Goal: Task Accomplishment & Management: Complete application form

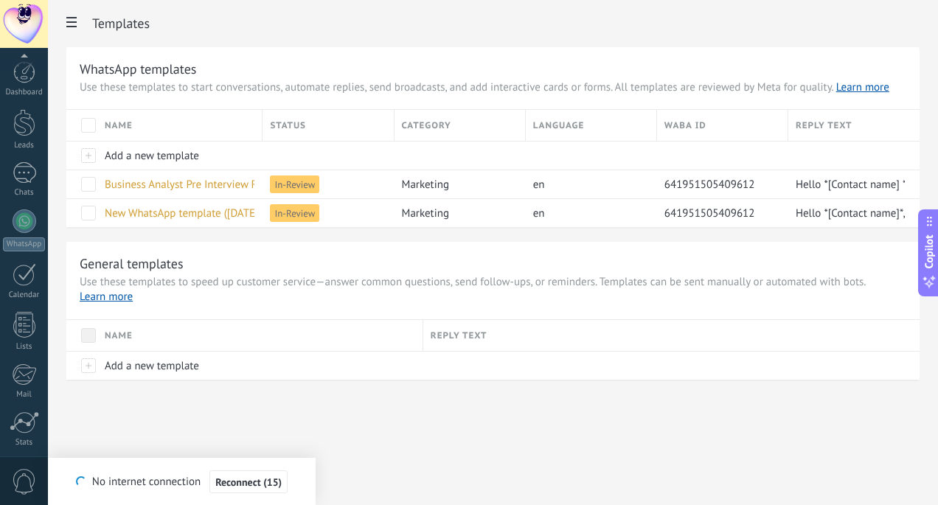
scroll to position [108, 0]
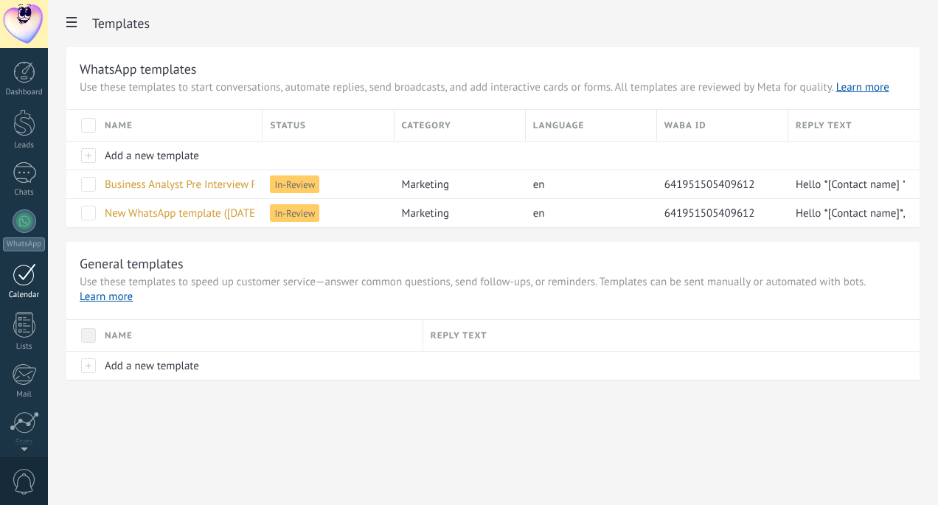
scroll to position [108, 0]
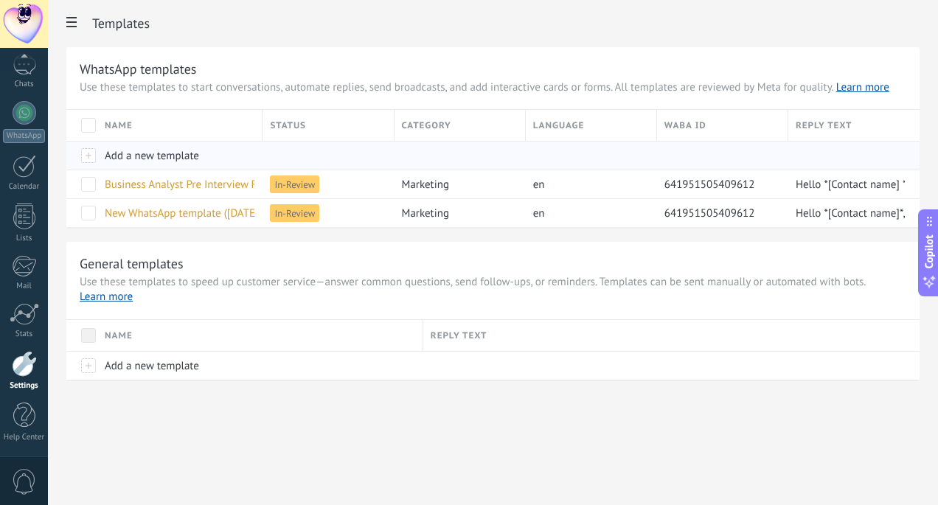
click at [97, 154] on div "Add a new template" at bounding box center [176, 156] width 158 height 28
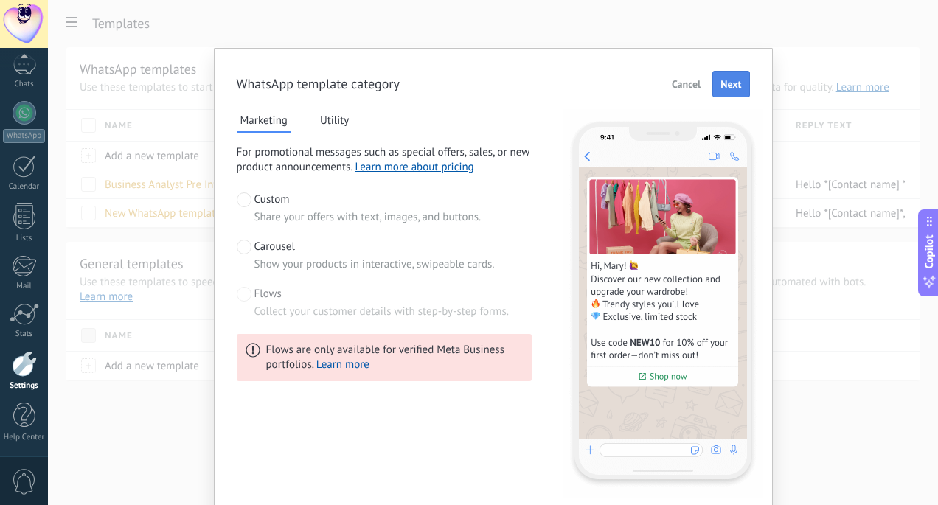
click at [726, 79] on span "Next" at bounding box center [731, 84] width 21 height 10
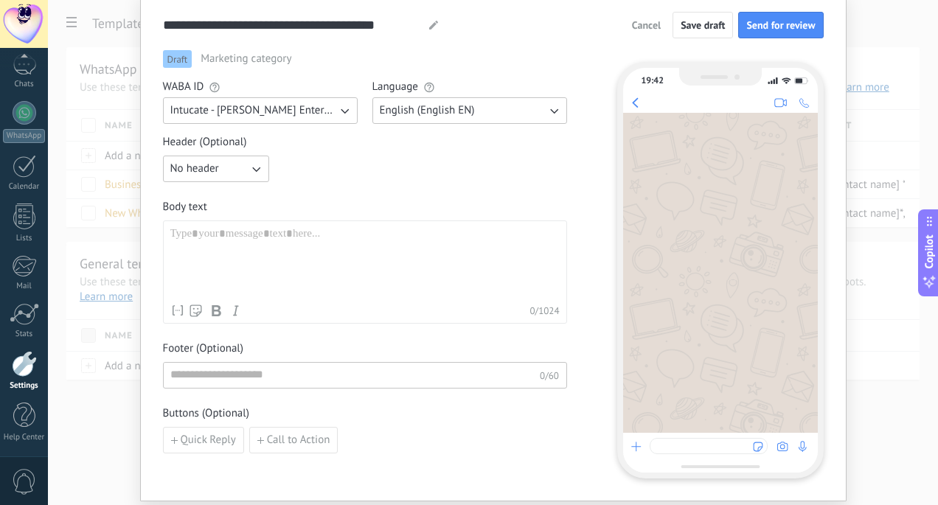
scroll to position [69, 0]
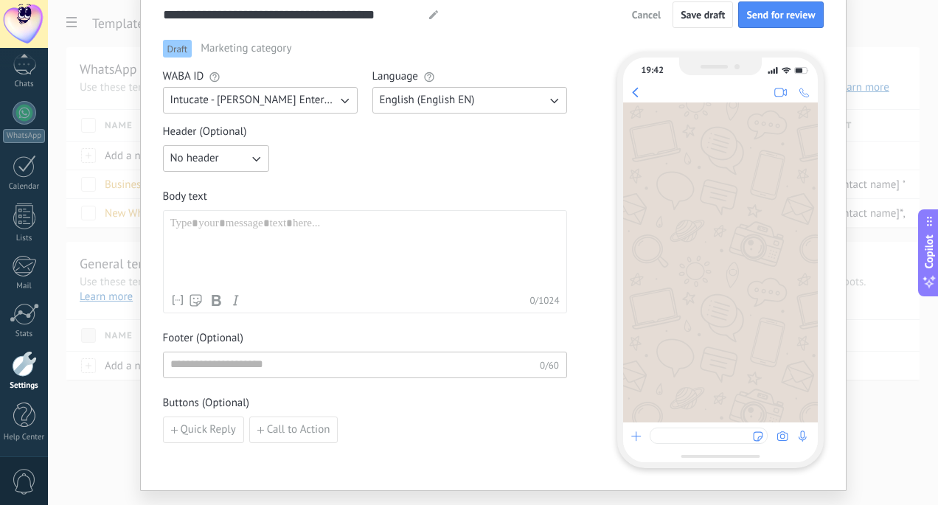
click at [387, 227] on div at bounding box center [364, 252] width 389 height 70
click at [486, 88] on button "English (English EN)" at bounding box center [470, 100] width 195 height 27
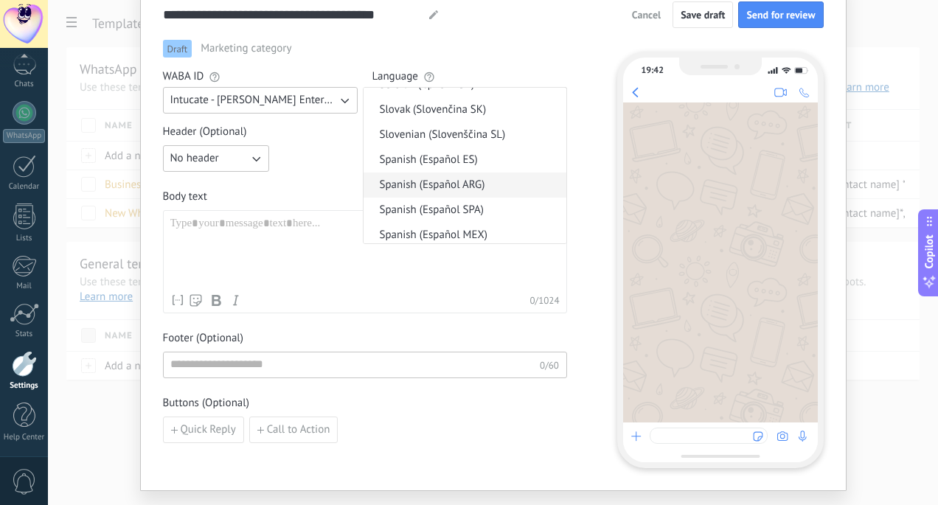
scroll to position [1348, 0]
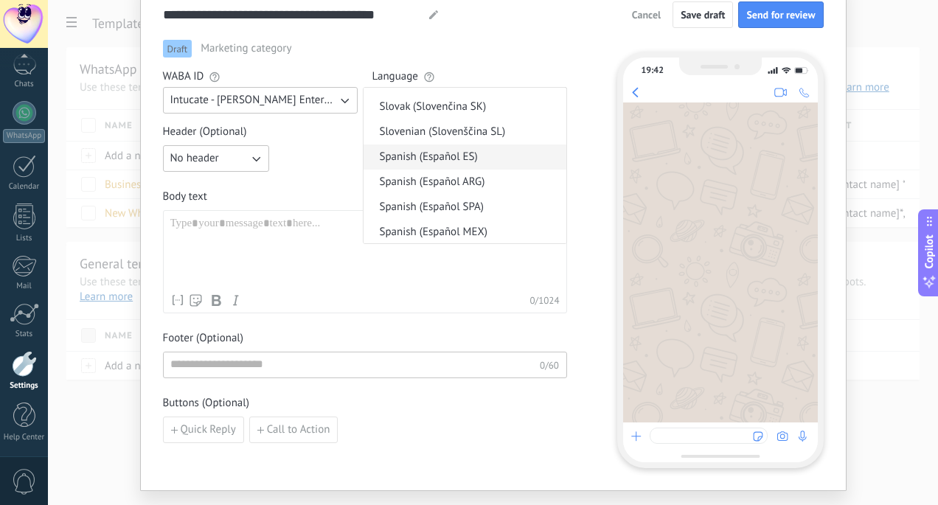
click at [439, 162] on span "Spanish (Español ES)" at bounding box center [429, 157] width 98 height 15
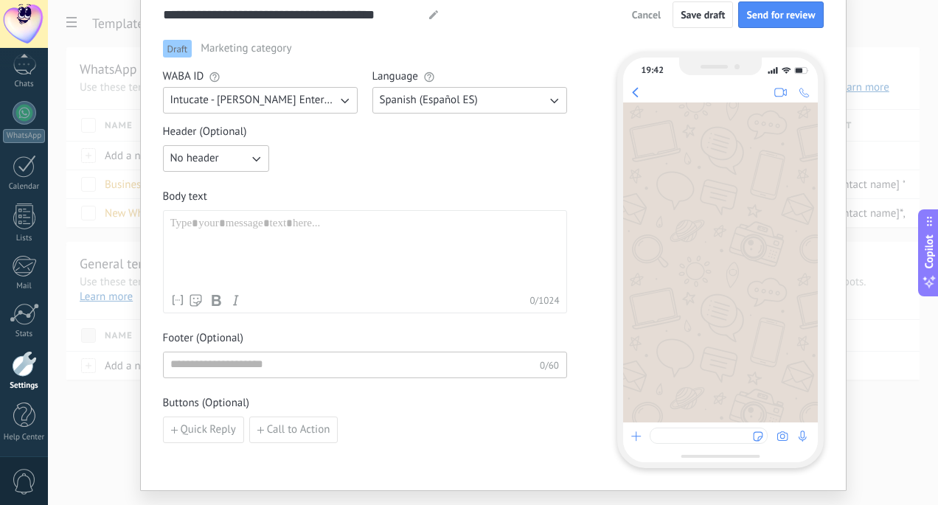
click at [325, 258] on div at bounding box center [364, 252] width 389 height 70
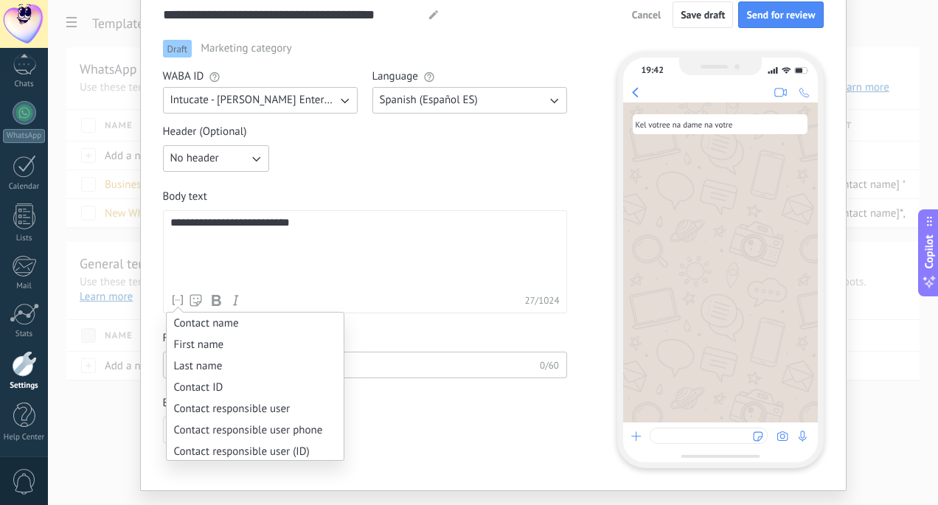
click at [170, 302] on icon at bounding box center [177, 300] width 15 height 15
click at [181, 316] on li "Contact name" at bounding box center [255, 323] width 177 height 21
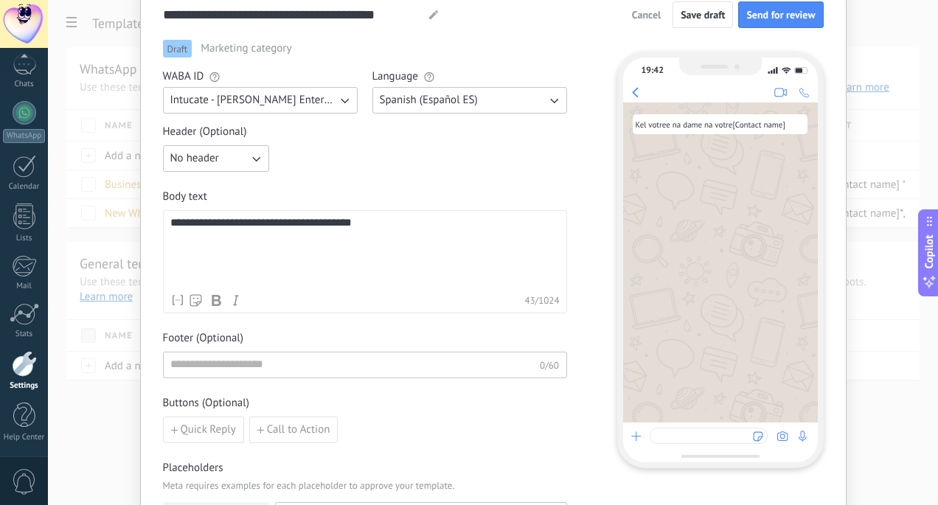
click at [297, 226] on div "**********" at bounding box center [364, 252] width 389 height 70
click at [297, 229] on div "**********" at bounding box center [364, 252] width 389 height 70
click at [297, 226] on div "**********" at bounding box center [364, 252] width 389 height 70
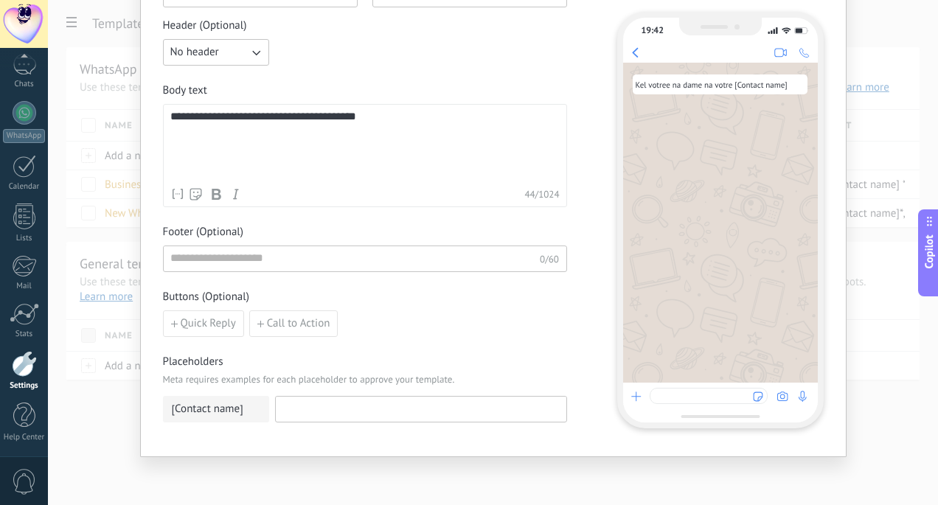
click at [319, 426] on div "Placeholders Meta requires examples for each placeholder to approve your templa…" at bounding box center [365, 395] width 404 height 80
click at [319, 405] on input at bounding box center [421, 409] width 291 height 24
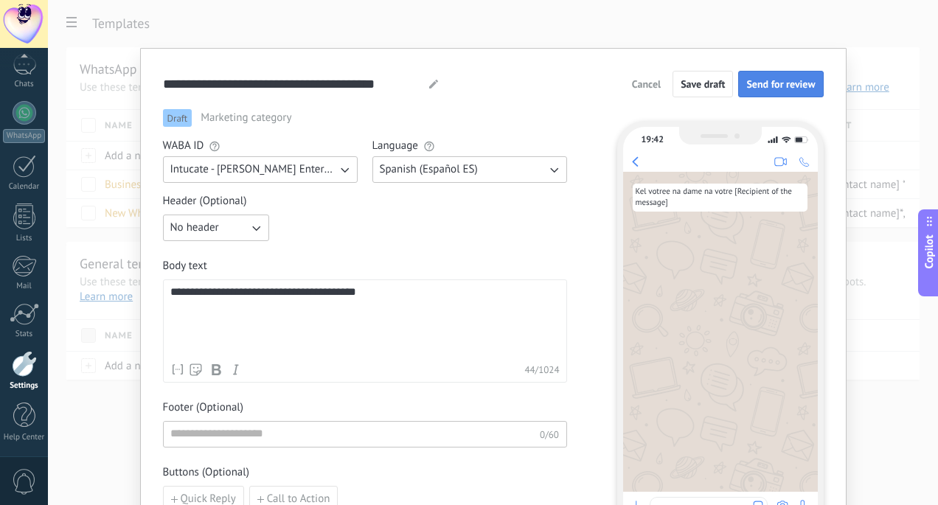
type input "**********"
click at [783, 79] on span "Send for review" at bounding box center [781, 84] width 69 height 10
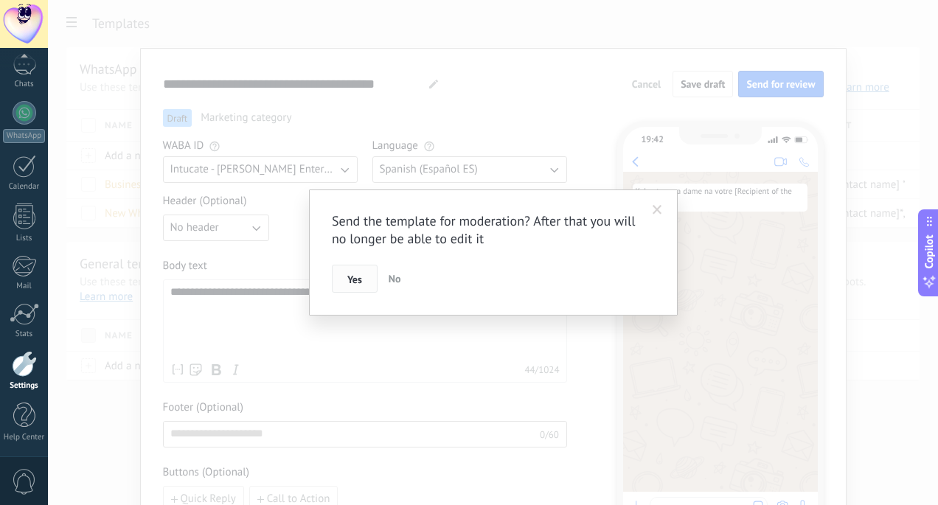
click at [344, 285] on button "Yes" at bounding box center [355, 279] width 46 height 28
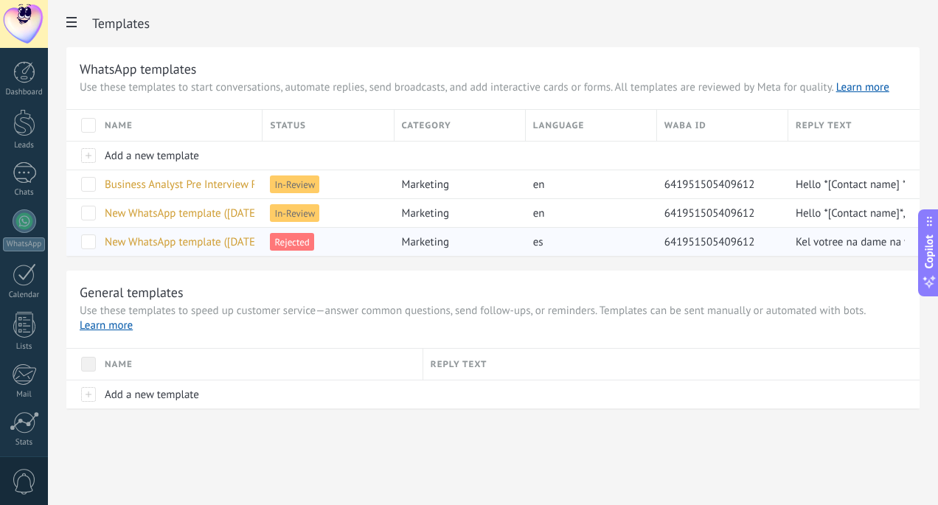
click at [157, 240] on span "New WhatsApp template ([DATE] 7:42PM)" at bounding box center [202, 242] width 195 height 14
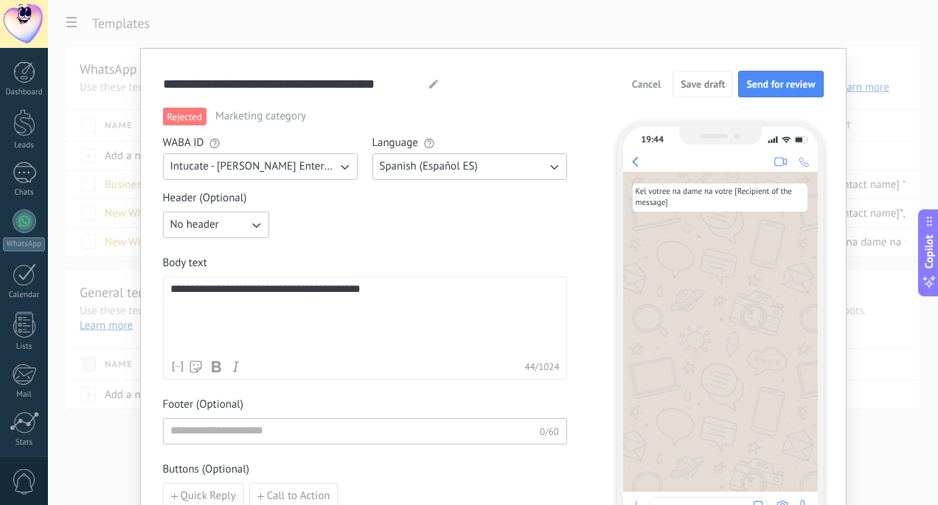
click at [420, 294] on div "**********" at bounding box center [364, 318] width 389 height 70
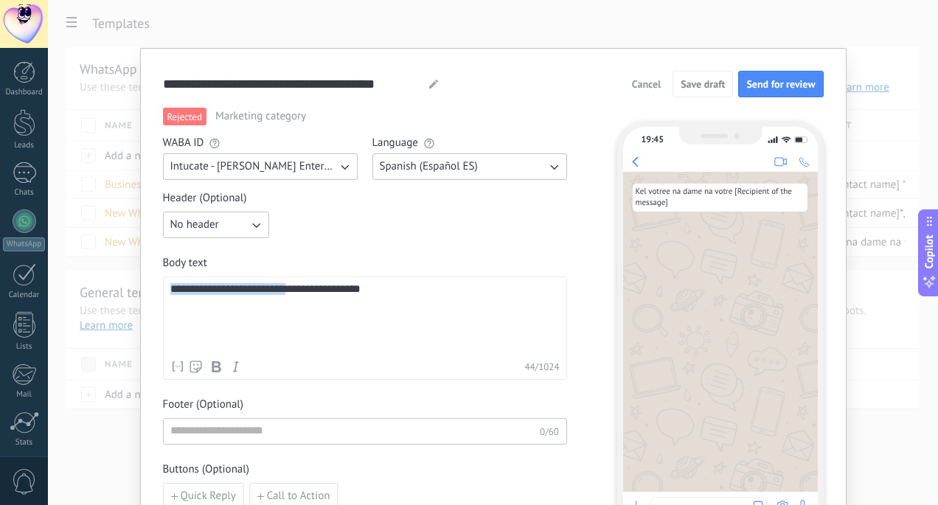
drag, startPoint x: 296, startPoint y: 291, endPoint x: 116, endPoint y: 276, distance: 180.7
click at [116, 276] on div "**********" at bounding box center [493, 252] width 890 height 505
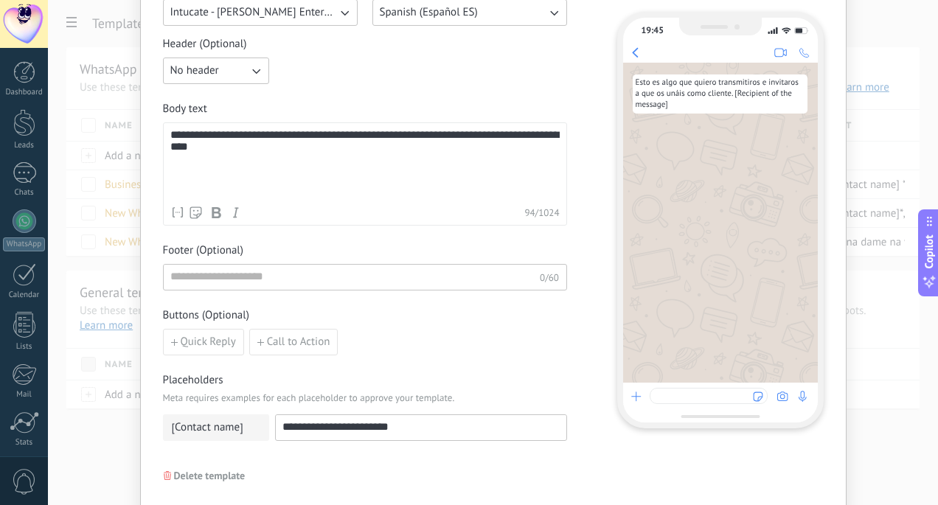
scroll to position [86, 0]
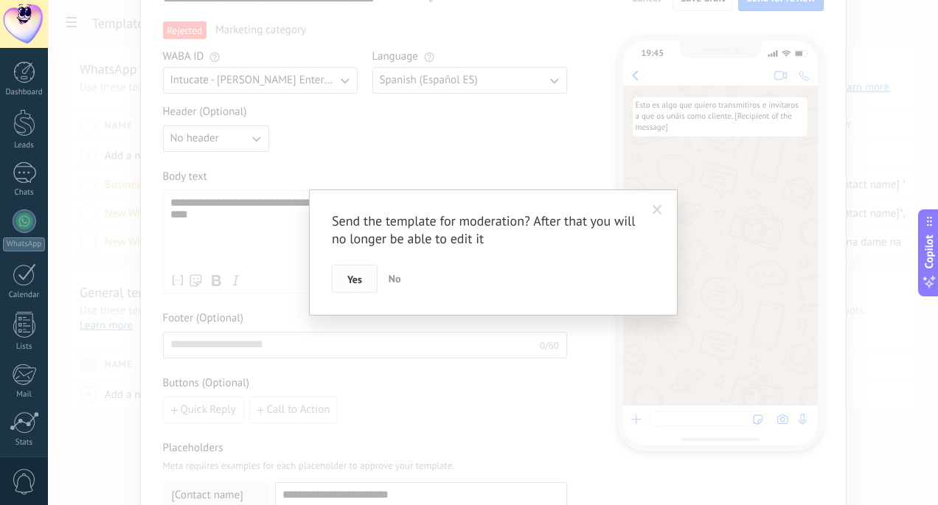
click at [359, 270] on button "Yes" at bounding box center [355, 279] width 46 height 28
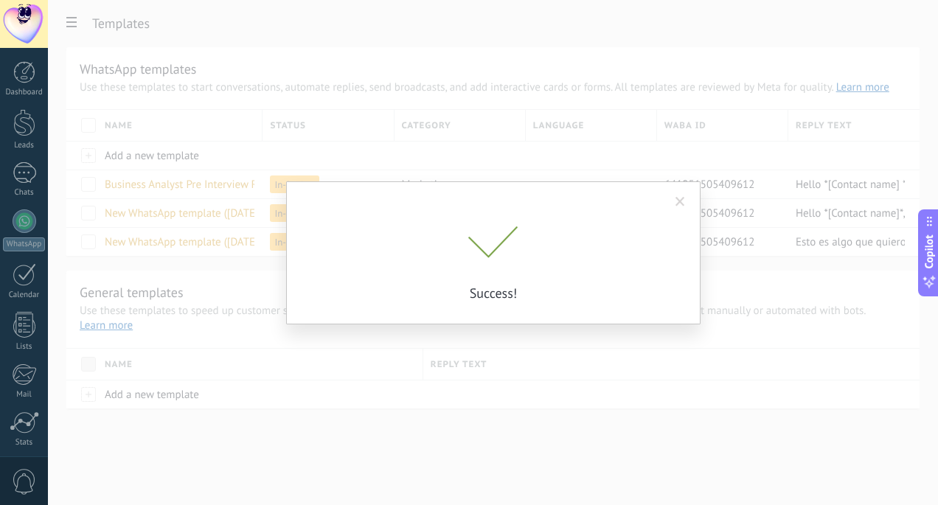
scroll to position [0, 0]
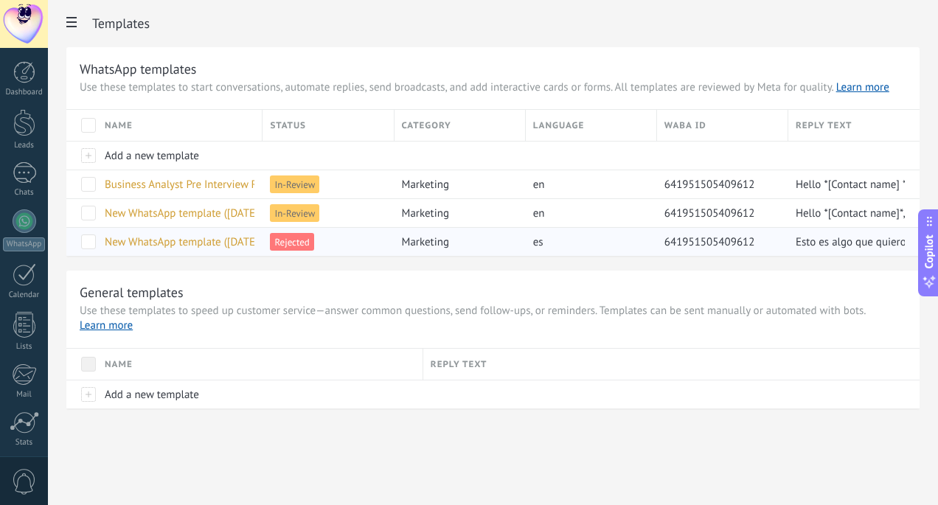
click at [216, 246] on span "New WhatsApp template (07.10.2025 7:42PM)" at bounding box center [202, 242] width 195 height 14
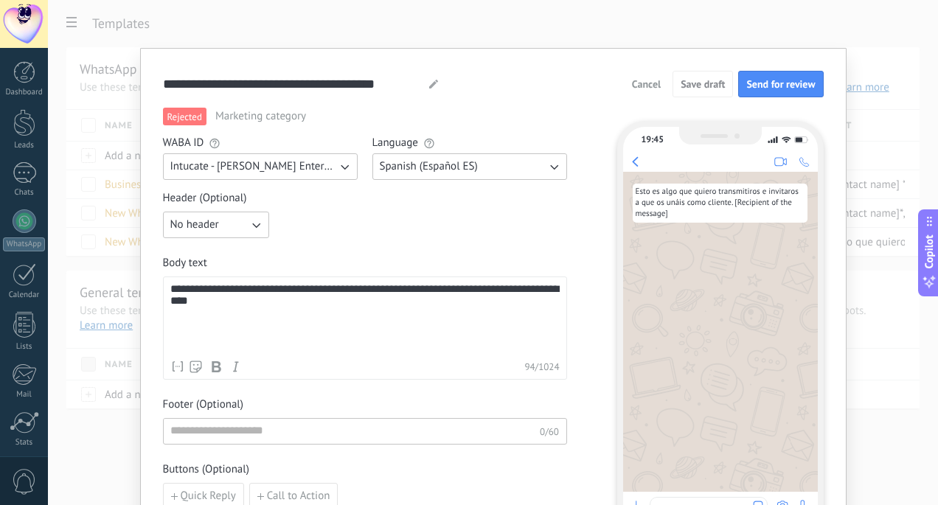
click at [510, 164] on button "Spanish (Español ES)" at bounding box center [470, 166] width 195 height 27
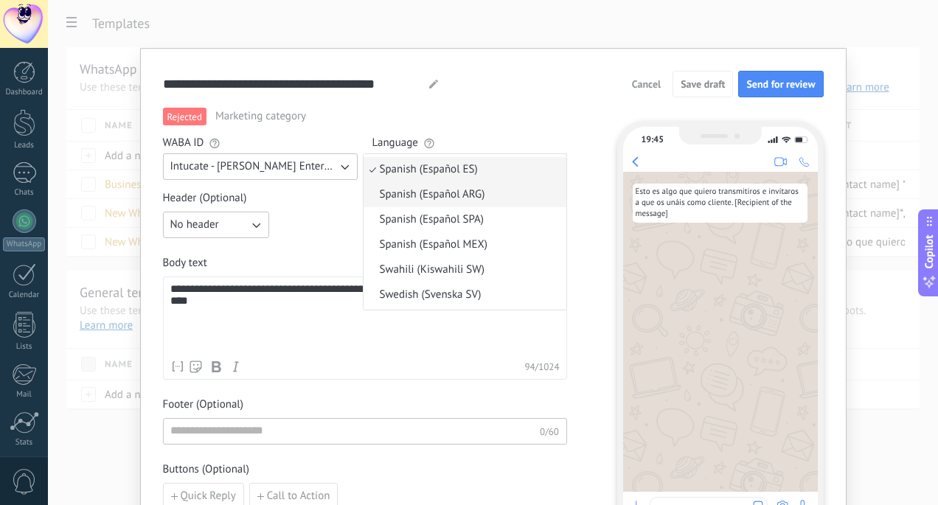
scroll to position [1393, 0]
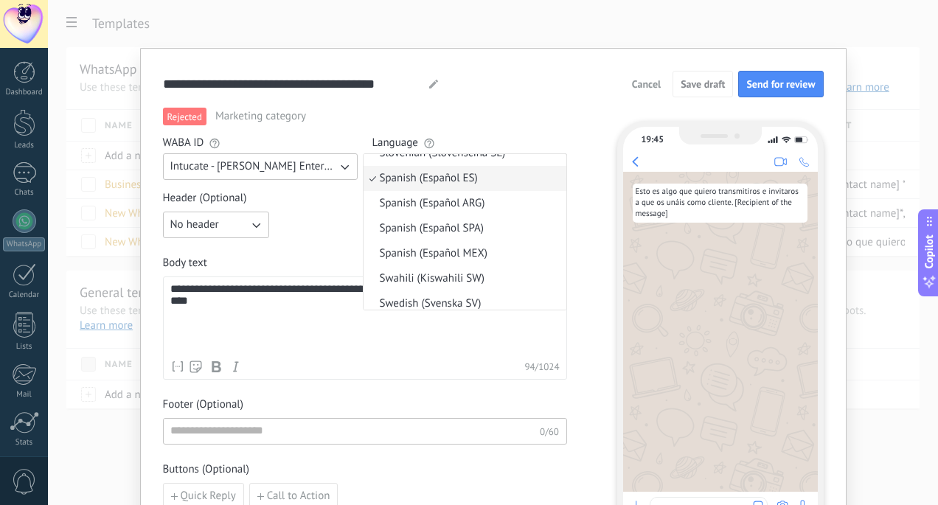
click at [583, 92] on div "**********" at bounding box center [493, 84] width 661 height 27
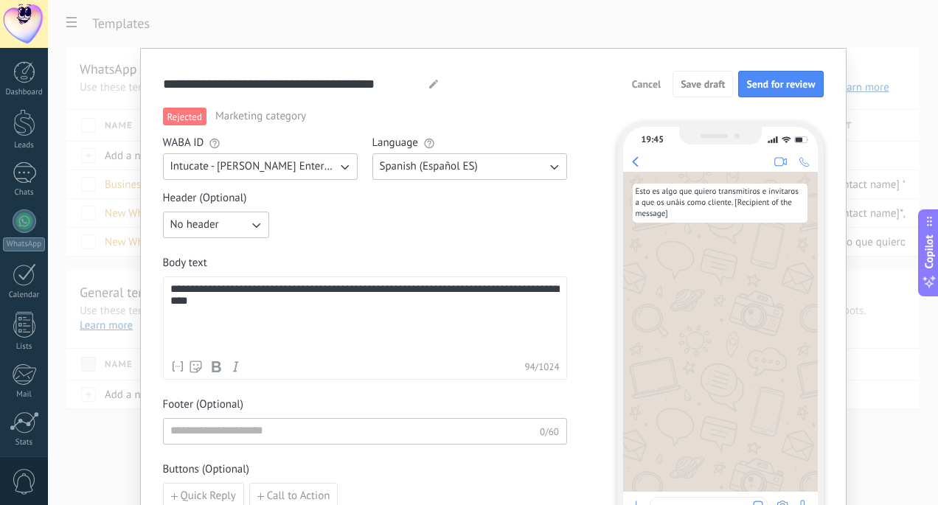
click at [643, 88] on span "Cancel" at bounding box center [646, 84] width 29 height 10
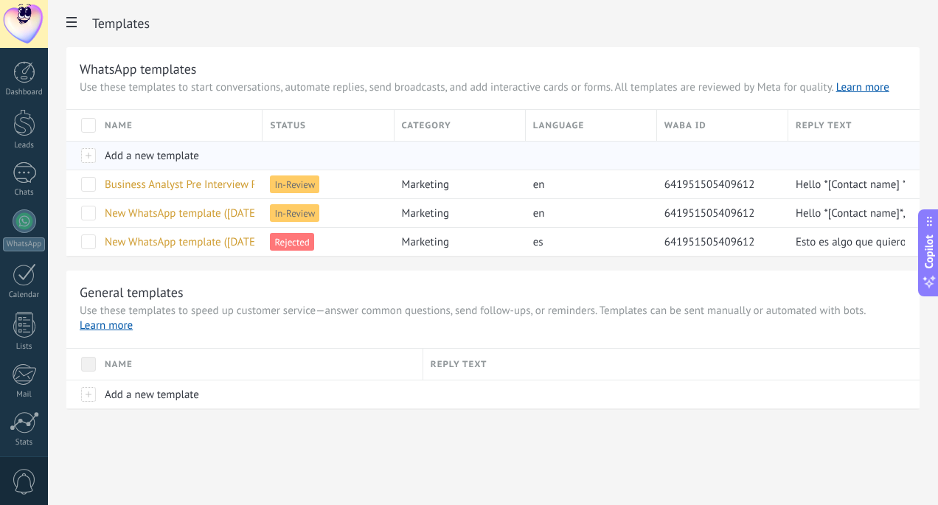
click at [156, 152] on span "Add a new template" at bounding box center [152, 156] width 94 height 14
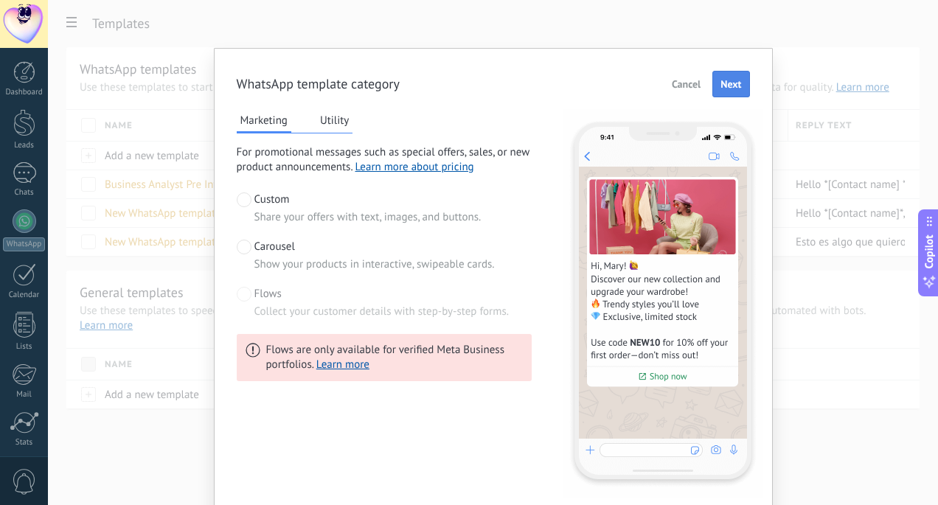
click at [735, 94] on button "Next" at bounding box center [731, 84] width 37 height 27
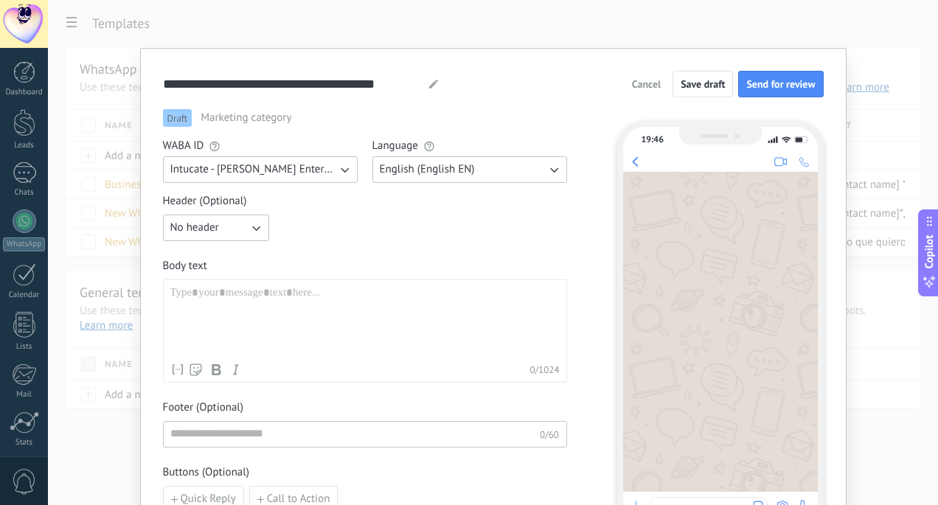
click at [294, 309] on div at bounding box center [364, 321] width 389 height 70
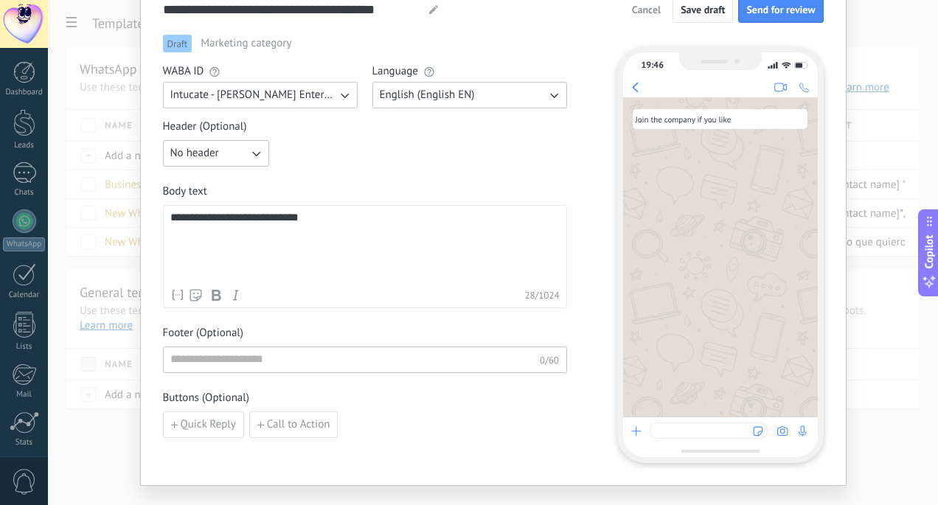
scroll to position [69, 0]
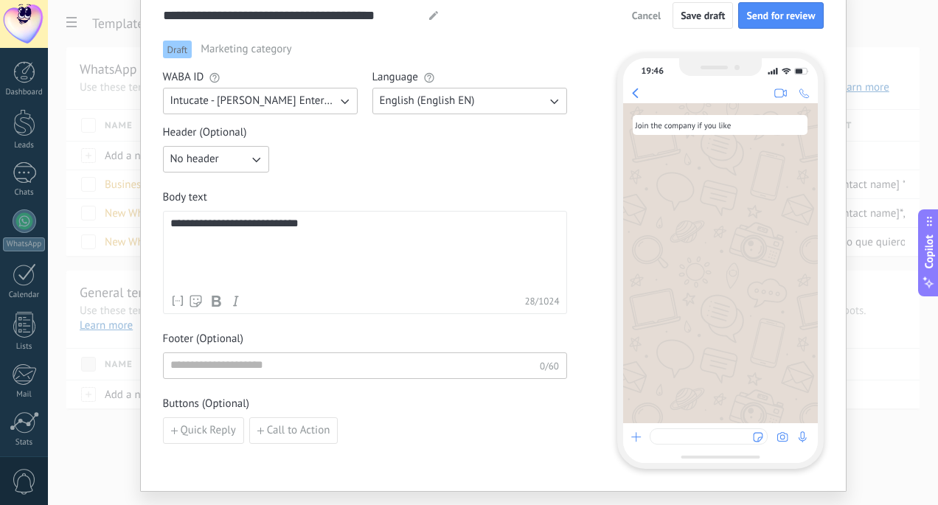
click at [218, 226] on div "**********" at bounding box center [364, 253] width 389 height 70
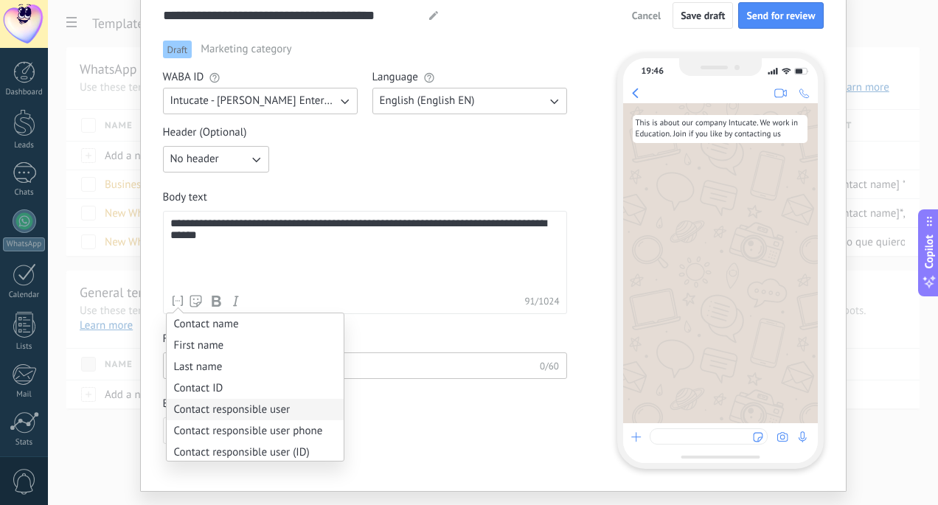
scroll to position [294, 0]
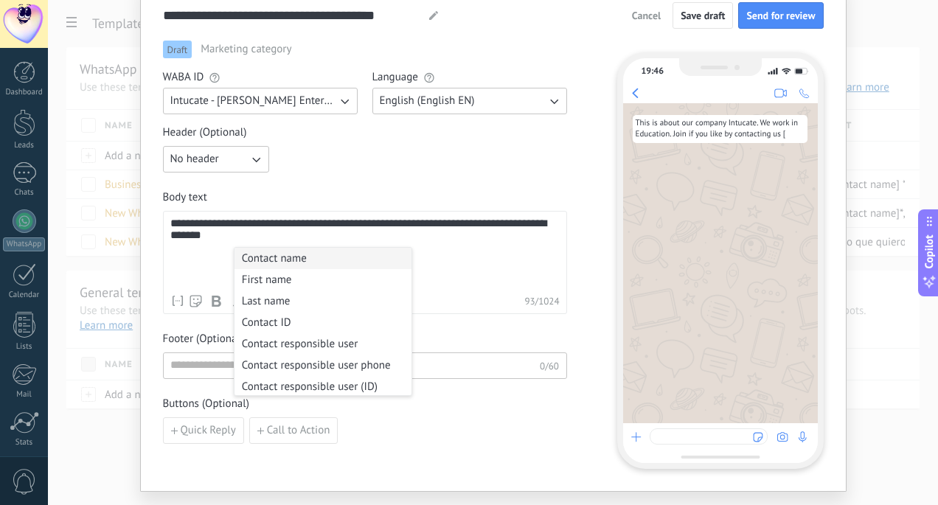
click at [272, 257] on li "Contact name" at bounding box center [323, 258] width 177 height 21
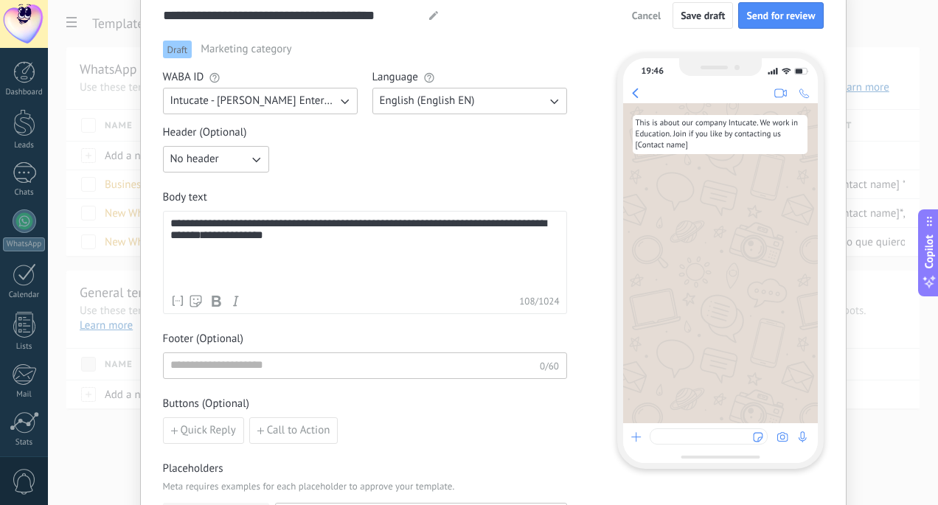
scroll to position [176, 0]
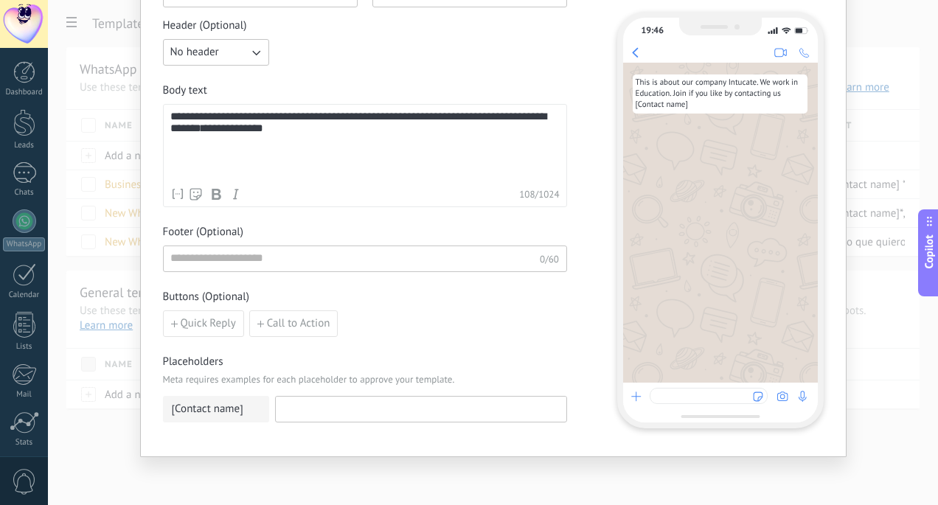
click at [303, 405] on input at bounding box center [421, 409] width 291 height 24
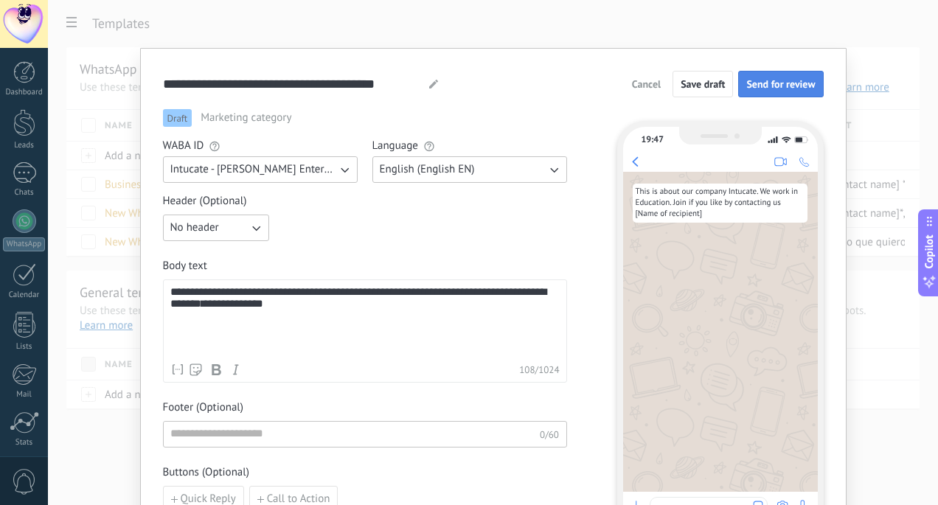
type input "**********"
click at [755, 89] on span "Send for review" at bounding box center [781, 84] width 69 height 10
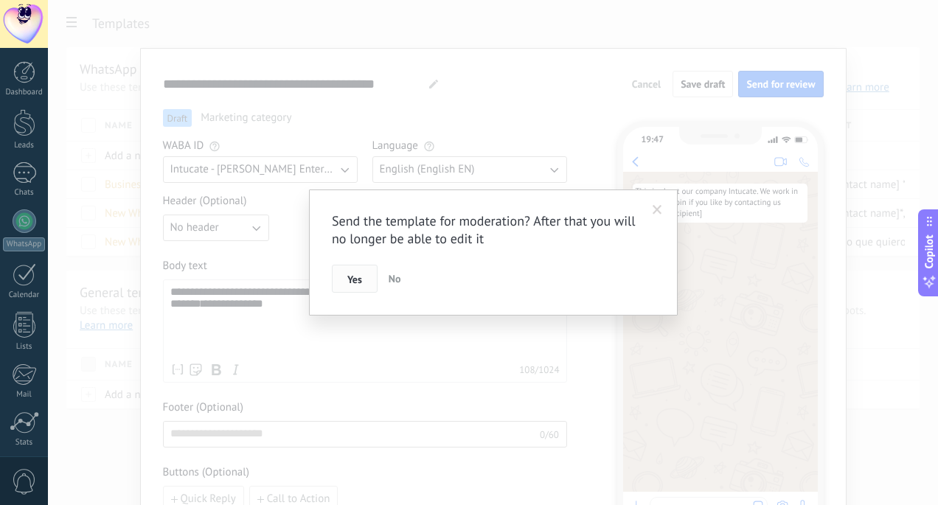
click at [361, 271] on button "Yes" at bounding box center [355, 279] width 46 height 28
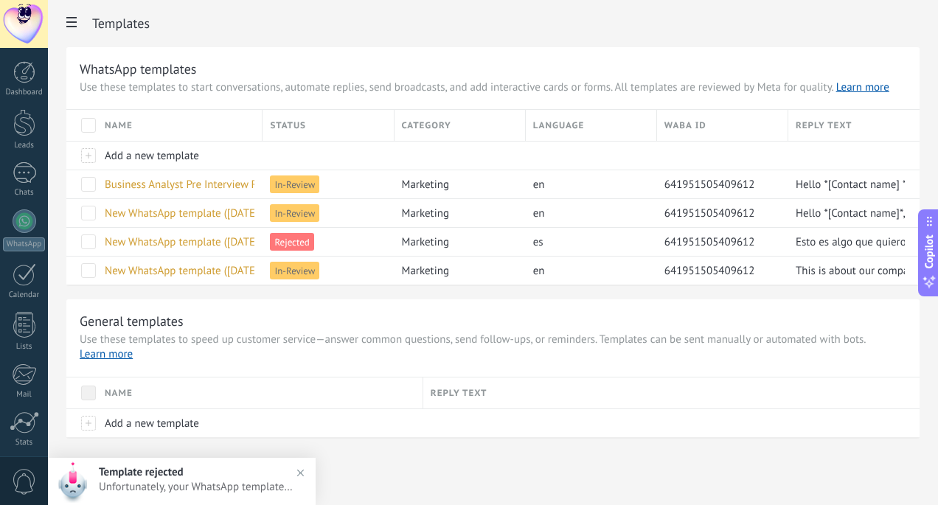
click at [248, 481] on span "Unfortunately, your WhatsApp template "New WhatsApp template (07.10.2025 7:46PM…" at bounding box center [196, 487] width 195 height 14
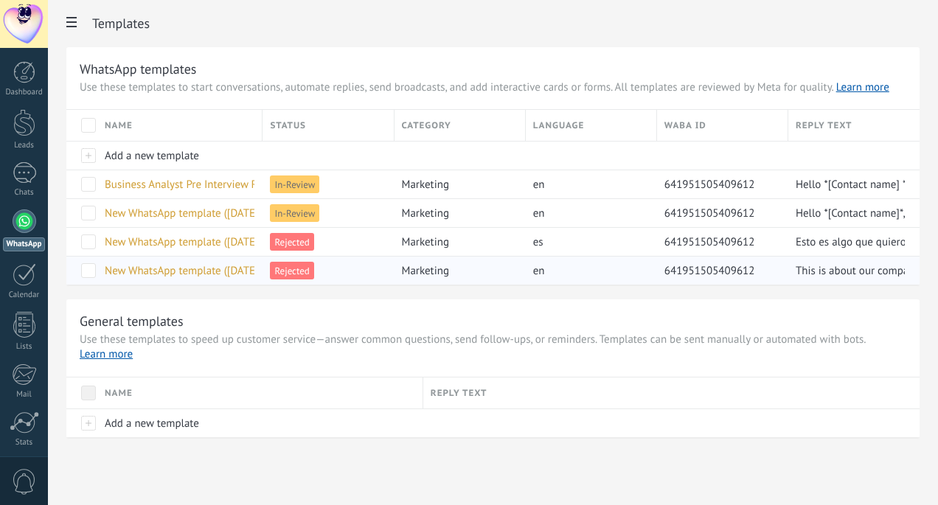
click at [238, 269] on span "New WhatsApp template ([DATE] 7:46PM)" at bounding box center [202, 271] width 195 height 14
